Goal: Information Seeking & Learning: Understand process/instructions

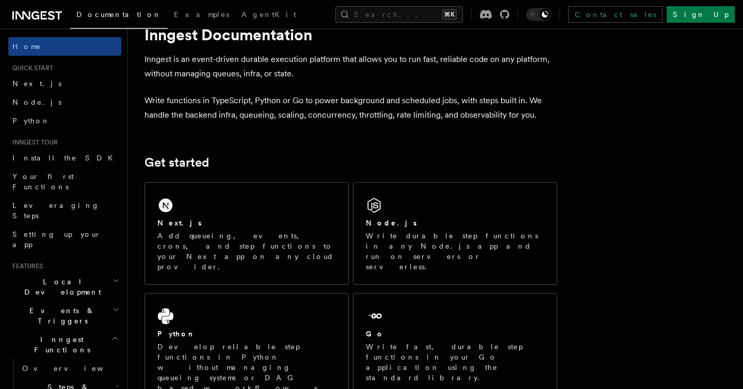
scroll to position [34, 0]
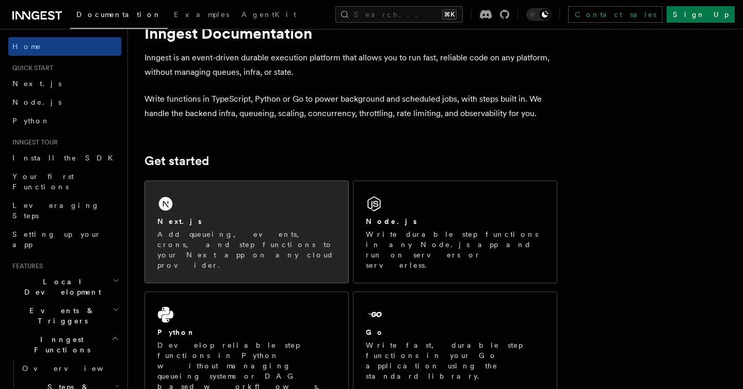
click at [244, 225] on div "Next.js" at bounding box center [246, 221] width 178 height 11
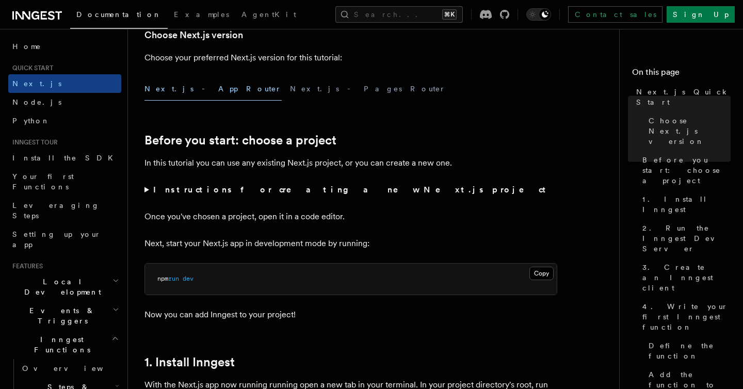
scroll to position [262, 0]
click at [290, 88] on button "Next.js - Pages Router" at bounding box center [368, 87] width 156 height 23
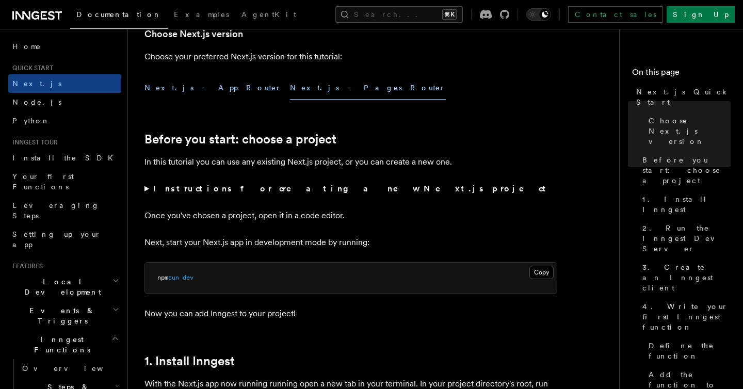
click at [186, 89] on button "Next.js - App Router" at bounding box center [212, 87] width 137 height 23
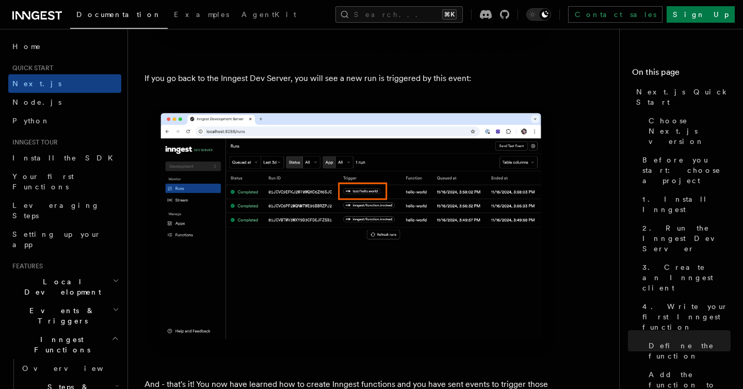
scroll to position [6565, 0]
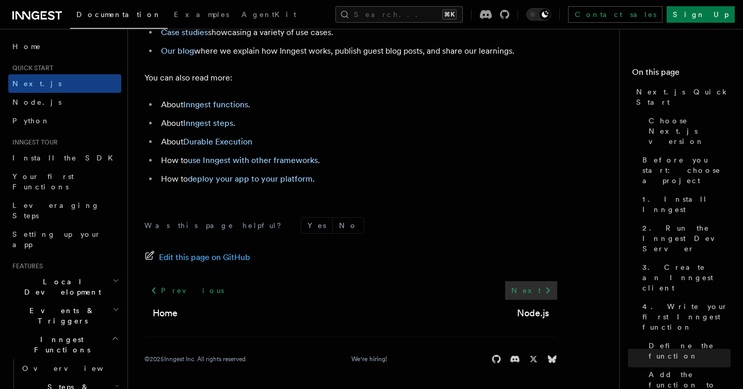
click at [538, 294] on link "Next" at bounding box center [531, 290] width 52 height 19
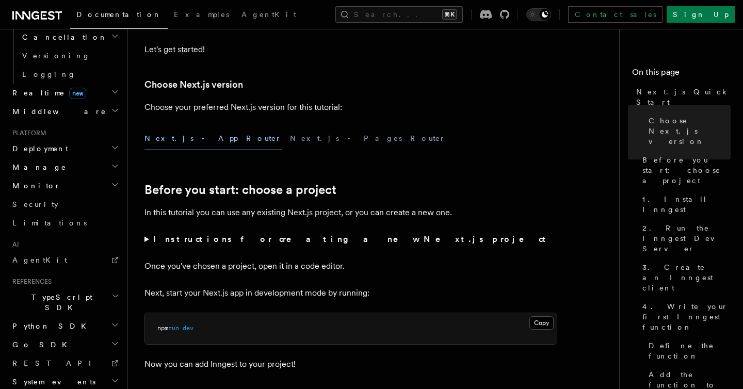
scroll to position [0, 0]
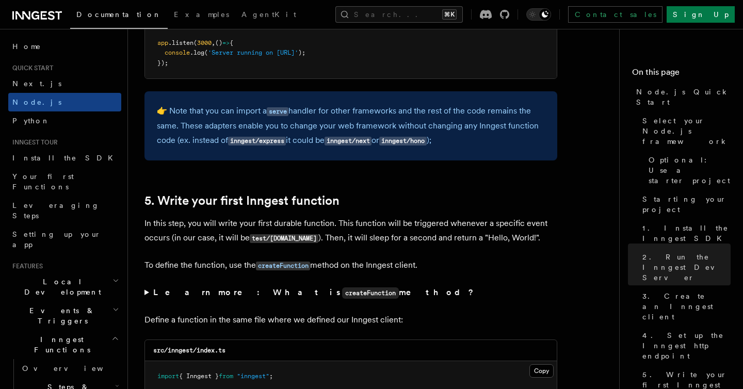
scroll to position [1830, 0]
